Goal: Navigation & Orientation: Find specific page/section

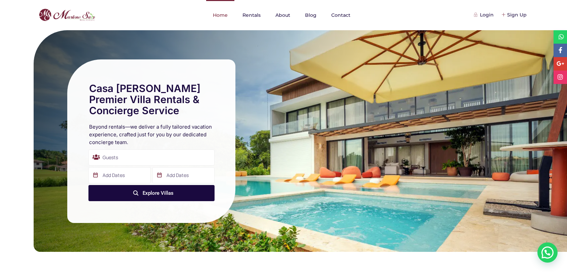
click at [224, 14] on link "Home" at bounding box center [220, 15] width 28 height 30
click at [253, 16] on link "Rentals" at bounding box center [252, 15] width 32 height 30
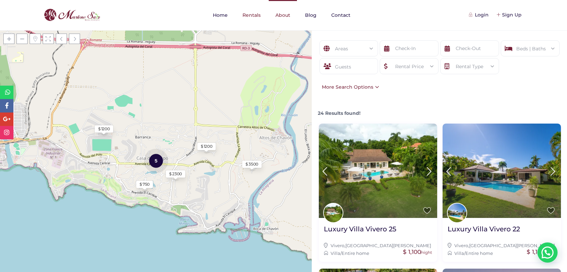
click at [285, 13] on link "About" at bounding box center [283, 15] width 28 height 30
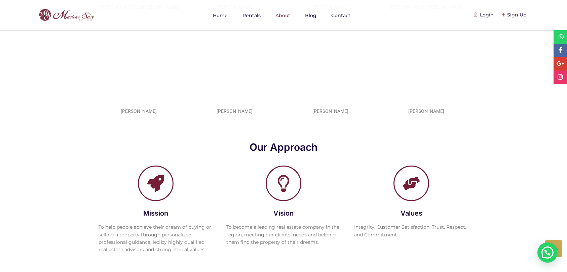
scroll to position [555, 0]
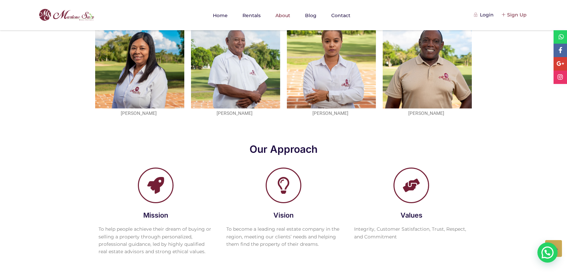
click at [509, 16] on div "Sign Up" at bounding box center [514, 14] width 25 height 7
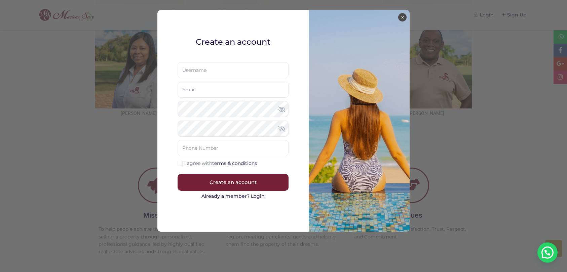
click at [404, 16] on button "×" at bounding box center [402, 17] width 8 height 8
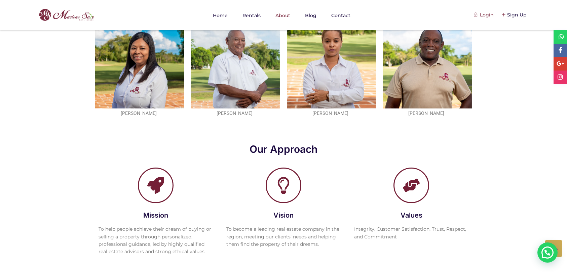
click at [487, 15] on div "Login" at bounding box center [484, 14] width 19 height 7
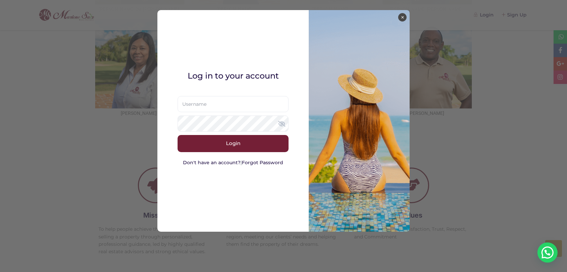
click at [402, 16] on button "×" at bounding box center [402, 17] width 8 height 8
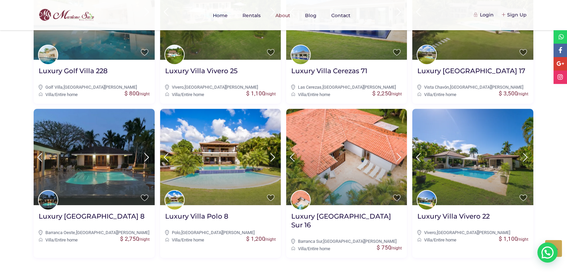
scroll to position [1309, 0]
